Goal: Transaction & Acquisition: Purchase product/service

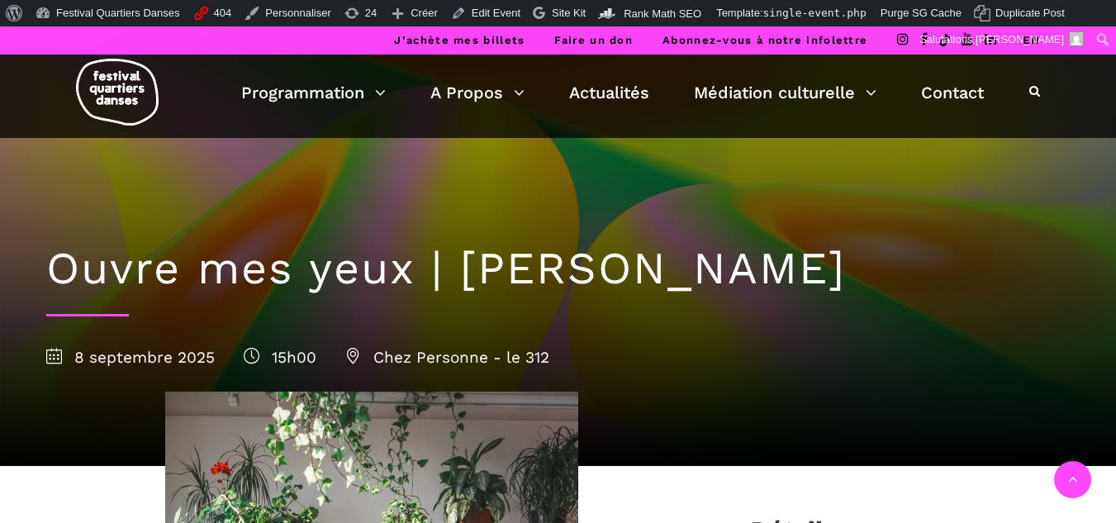
scroll to position [1268, 0]
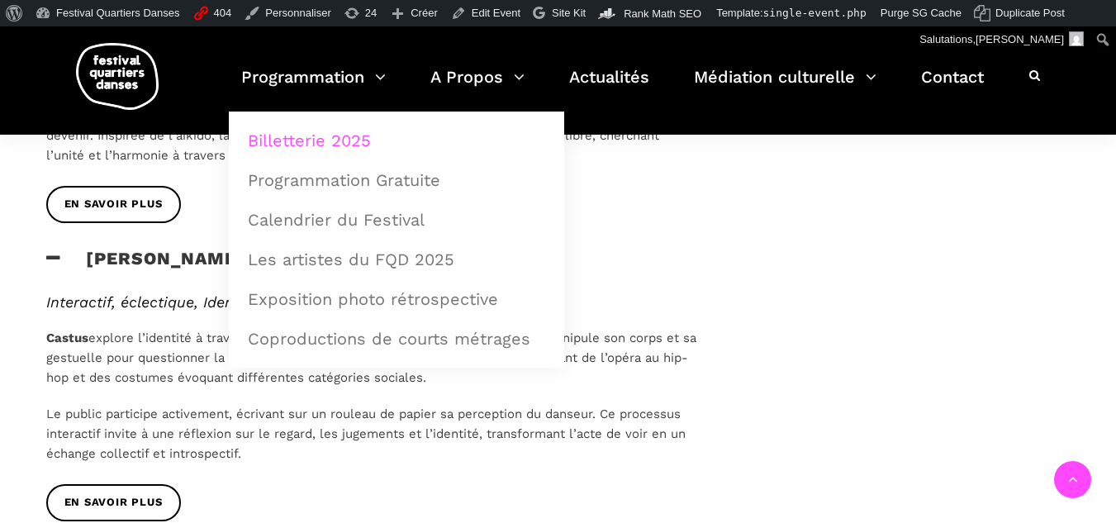
click at [311, 156] on link "Billetterie 2025" at bounding box center [396, 140] width 317 height 38
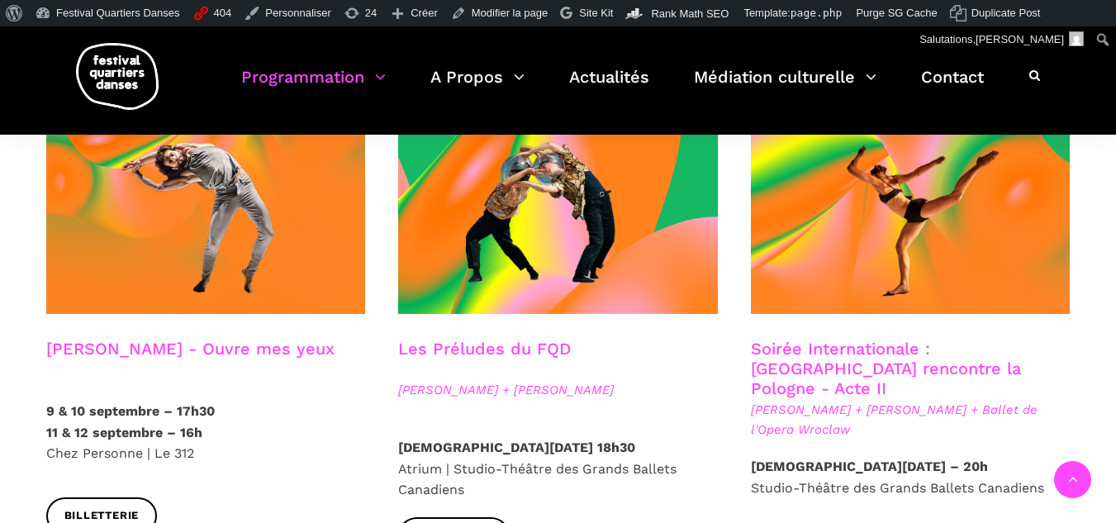
scroll to position [1433, 0]
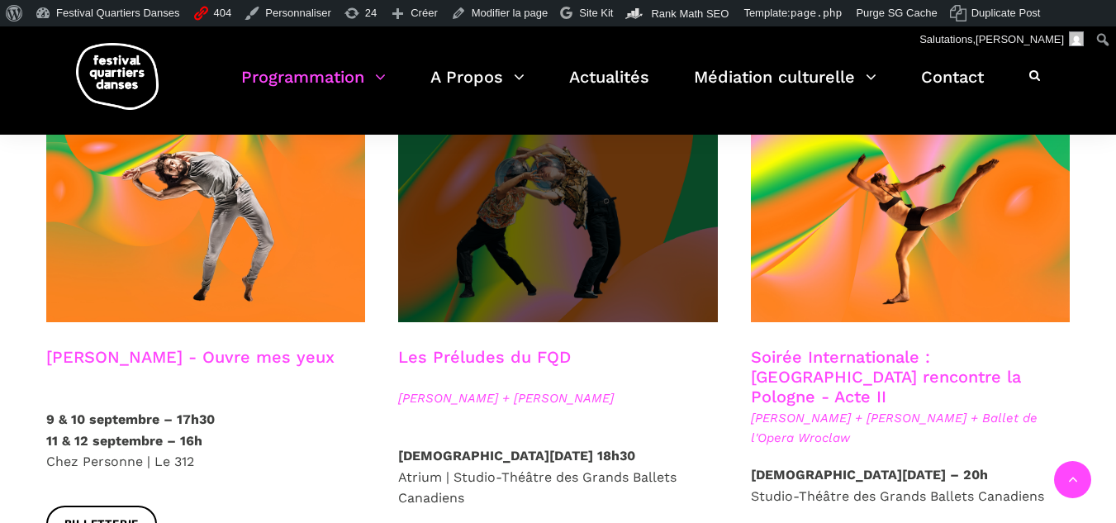
click at [473, 233] on span at bounding box center [558, 215] width 320 height 214
